Goal: Transaction & Acquisition: Download file/media

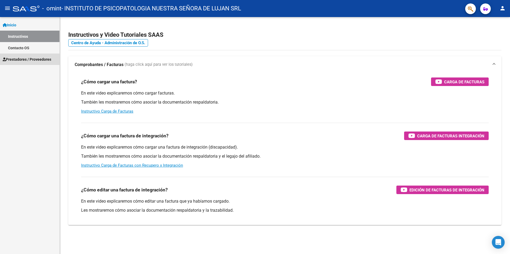
click at [25, 61] on span "Prestadores / Proveedores" at bounding box center [27, 60] width 49 height 6
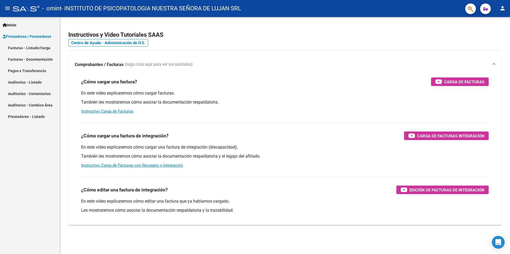
click at [30, 49] on link "Facturas - Listado/Carga" at bounding box center [29, 47] width 59 height 11
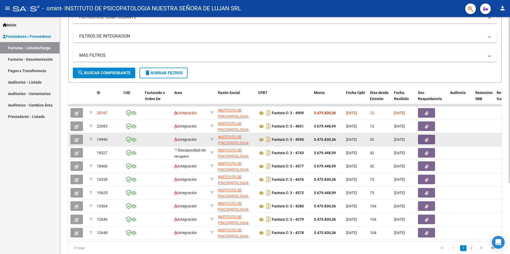
scroll to position [102, 0]
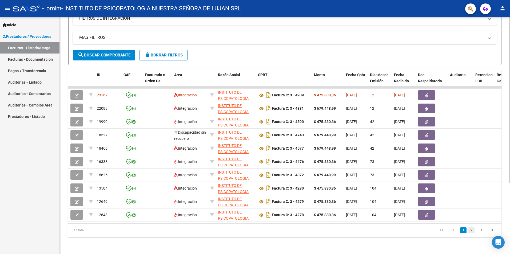
click at [470, 230] on link "2" at bounding box center [471, 231] width 6 height 6
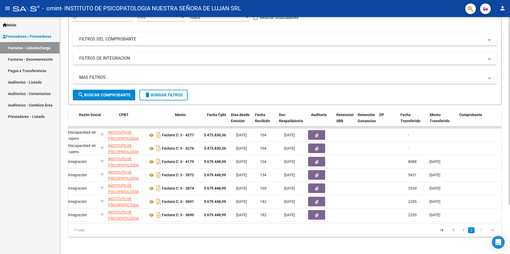
scroll to position [0, 139]
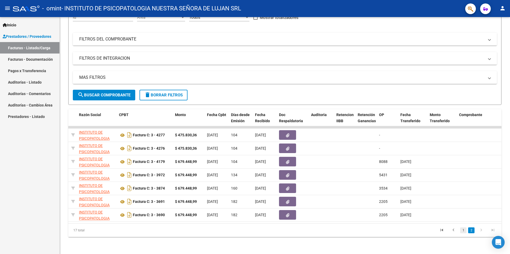
click at [463, 231] on link "1" at bounding box center [463, 231] width 6 height 6
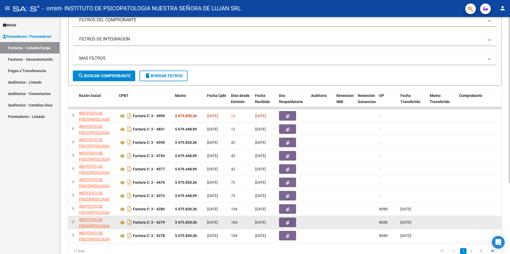
scroll to position [75, 0]
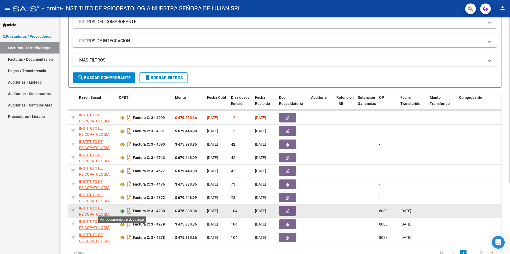
click at [122, 213] on icon at bounding box center [122, 211] width 7 height 6
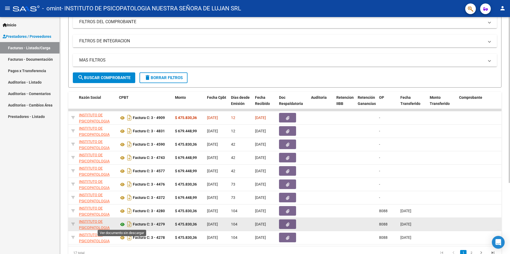
click at [121, 225] on icon at bounding box center [122, 225] width 7 height 6
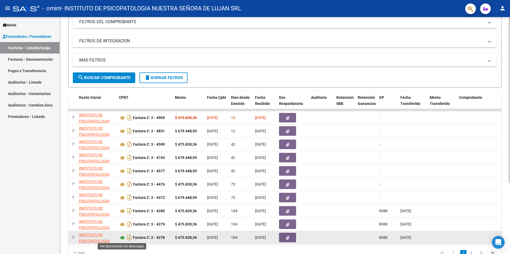
click at [123, 238] on icon at bounding box center [122, 238] width 7 height 6
